Goal: Task Accomplishment & Management: Manage account settings

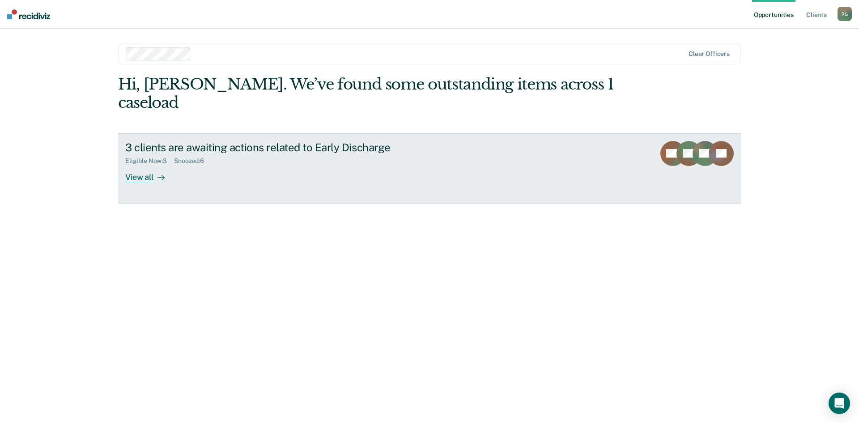
click at [157, 174] on icon at bounding box center [160, 177] width 7 height 7
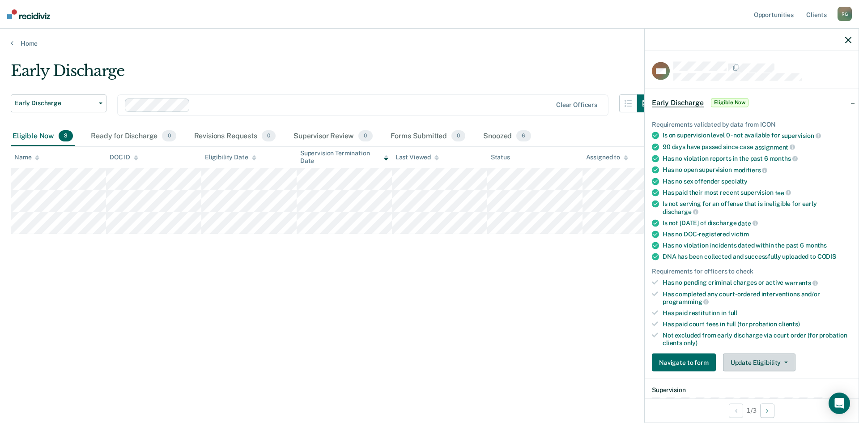
click at [757, 361] on button "Update Eligibility" at bounding box center [759, 362] width 72 height 18
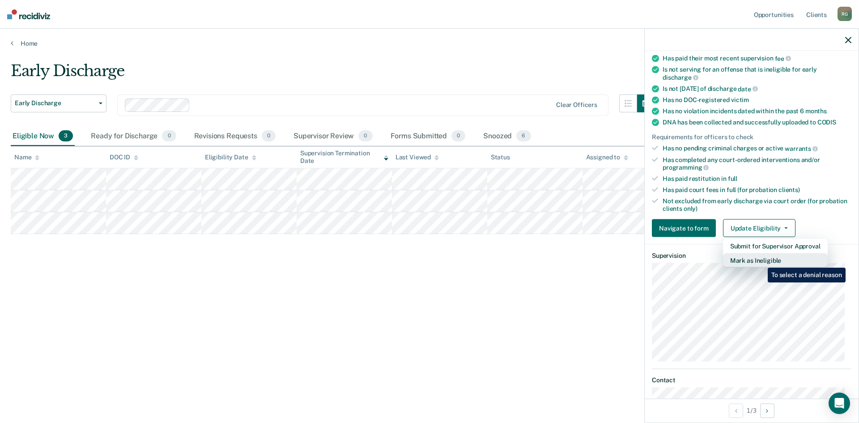
click at [761, 259] on button "Mark as Ineligible" at bounding box center [775, 260] width 105 height 14
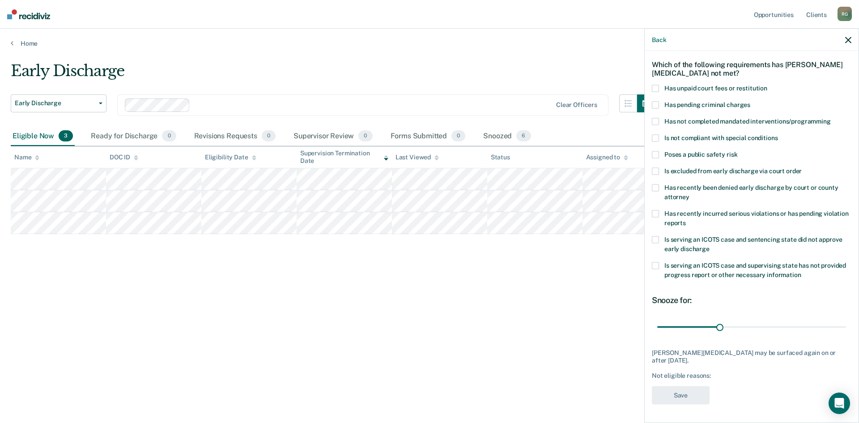
scroll to position [34, 0]
click at [650, 90] on div "DM Which of the following requirements has [PERSON_NAME][MEDICAL_DATA] not met?…" at bounding box center [752, 236] width 214 height 370
click at [656, 88] on span at bounding box center [655, 89] width 7 height 7
click at [674, 389] on button "Save" at bounding box center [681, 396] width 58 height 18
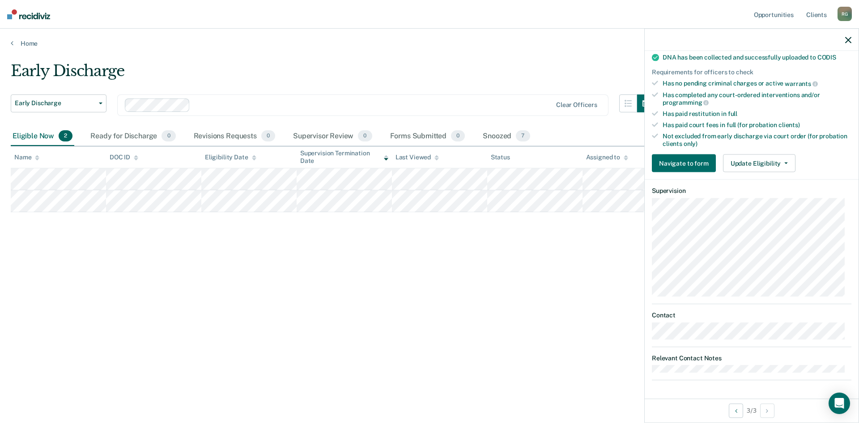
scroll to position [198, 0]
click at [729, 159] on button "Update Eligibility" at bounding box center [759, 165] width 72 height 18
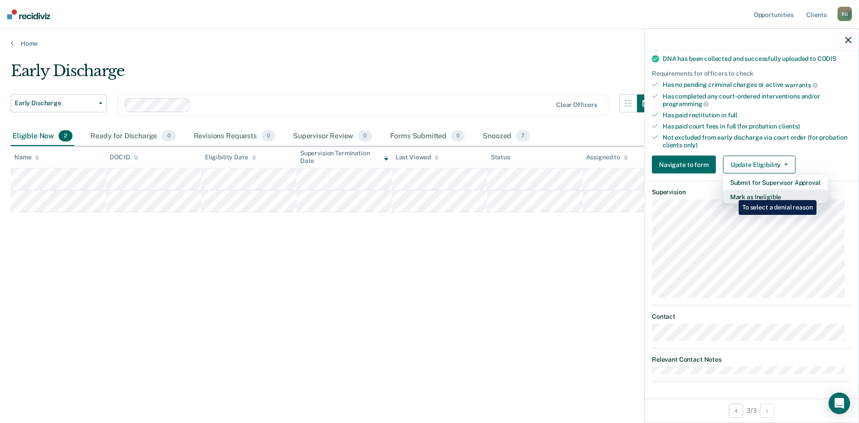
click at [732, 193] on button "Mark as Ineligible" at bounding box center [775, 197] width 105 height 14
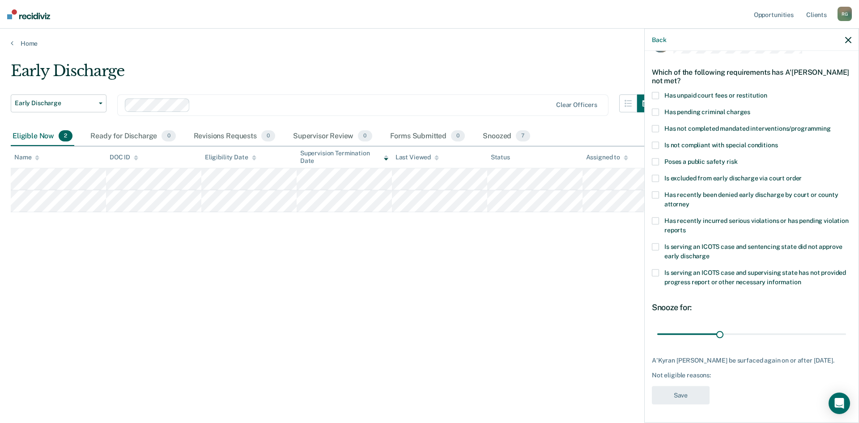
click at [654, 269] on span at bounding box center [655, 272] width 7 height 7
click at [683, 394] on button "Save" at bounding box center [681, 395] width 58 height 18
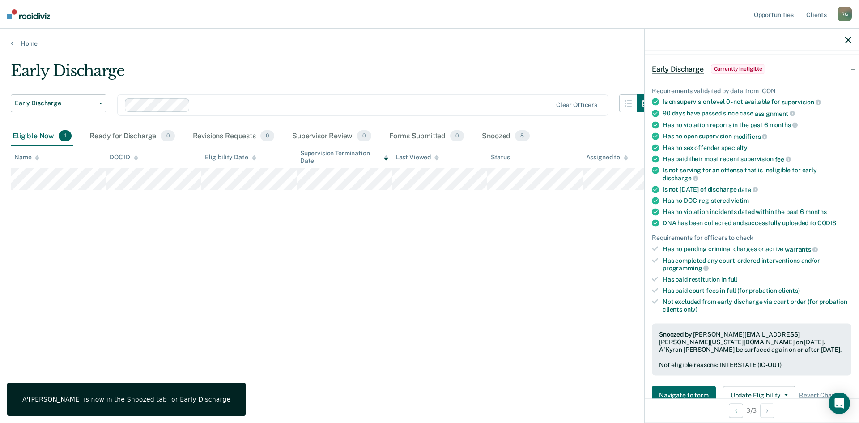
click at [843, 41] on div at bounding box center [752, 40] width 214 height 22
click at [845, 37] on icon "button" at bounding box center [848, 40] width 6 height 6
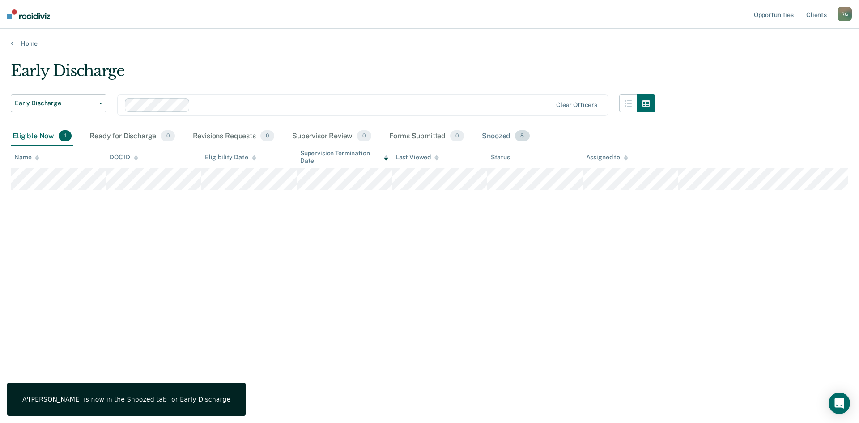
click at [497, 135] on div "Snoozed 8" at bounding box center [505, 137] width 51 height 20
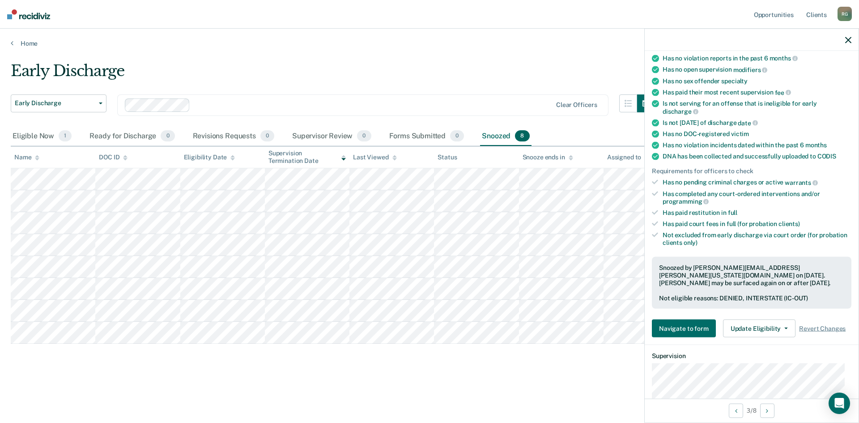
scroll to position [224, 0]
